Goal: Transaction & Acquisition: Purchase product/service

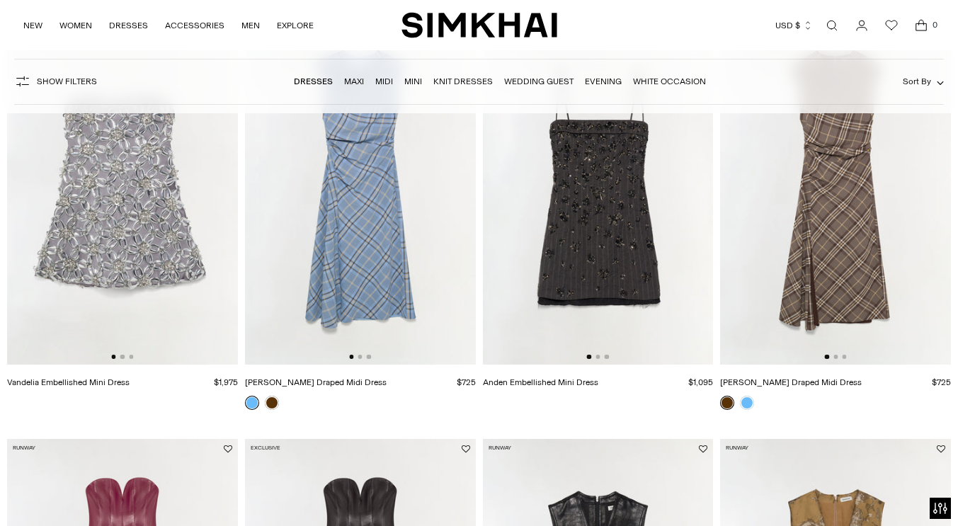
scroll to position [37, 0]
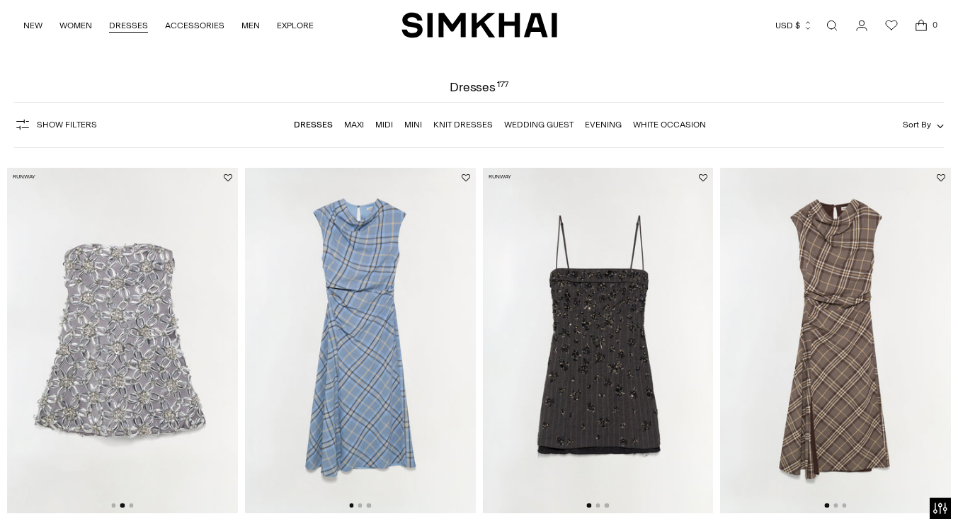
click at [114, 23] on link "DRESSES" at bounding box center [128, 25] width 39 height 31
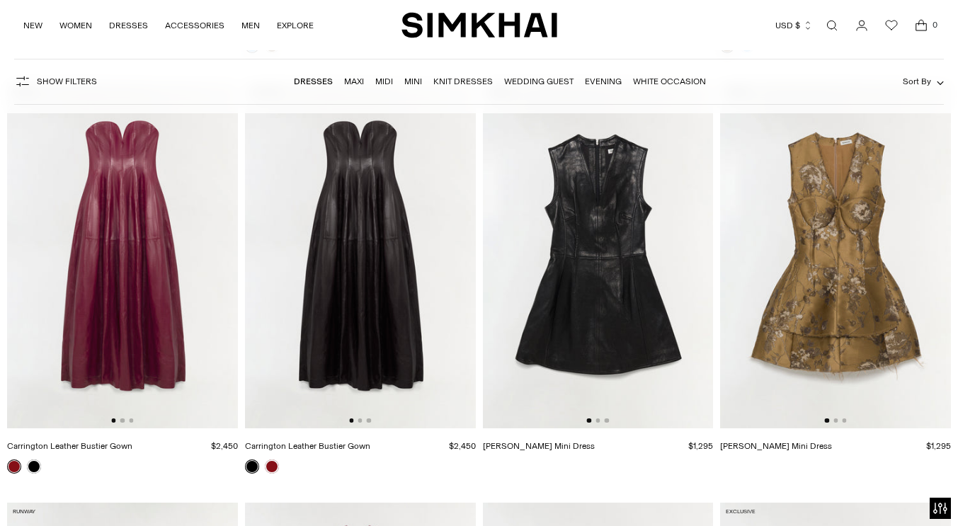
scroll to position [2351, 0]
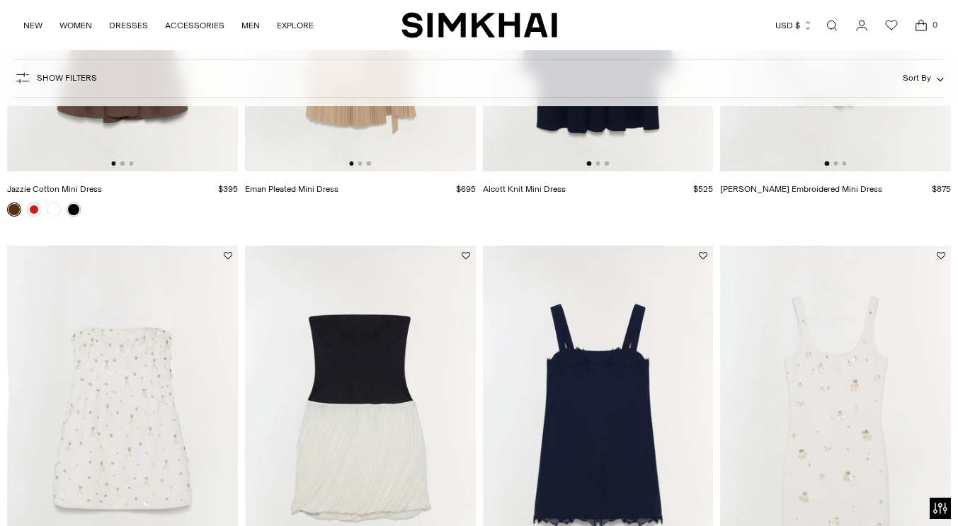
scroll to position [2118, 0]
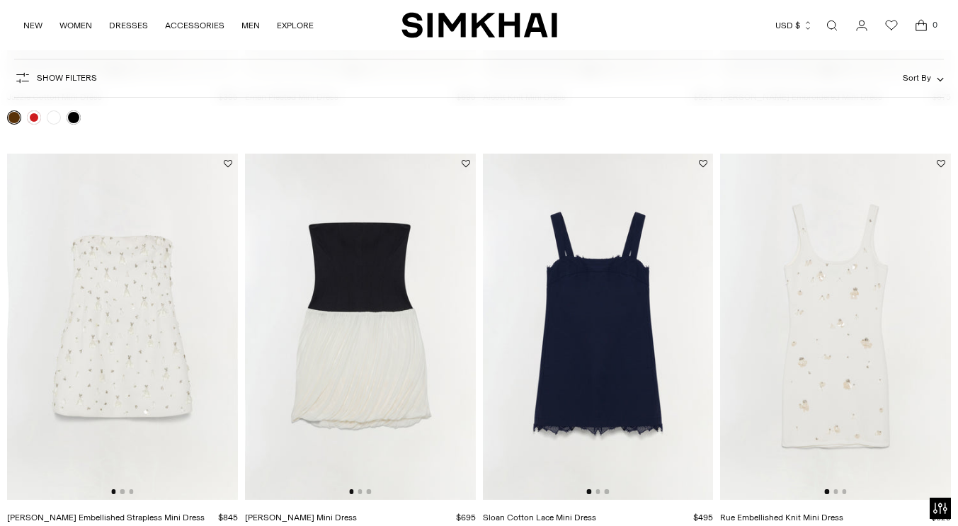
click at [111, 327] on img at bounding box center [122, 327] width 231 height 346
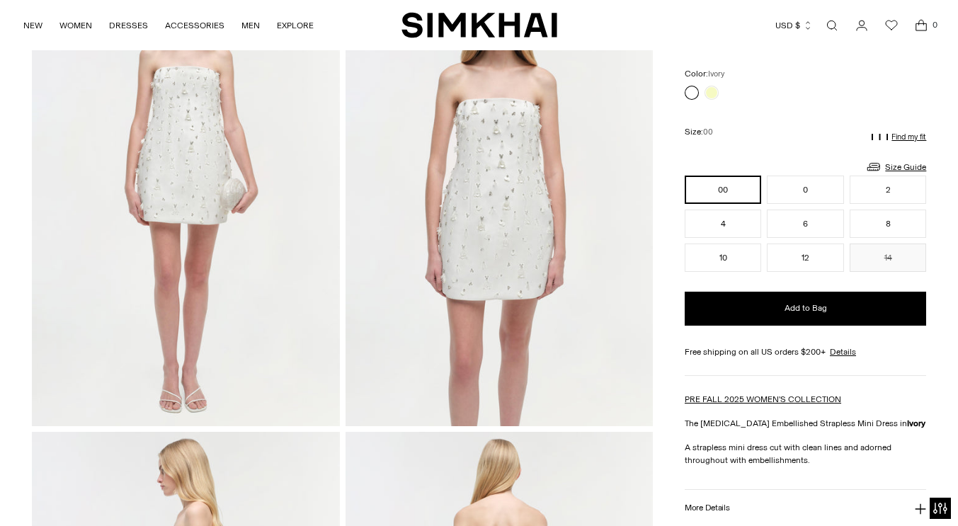
scroll to position [26, 0]
